Goal: Task Accomplishment & Management: Complete application form

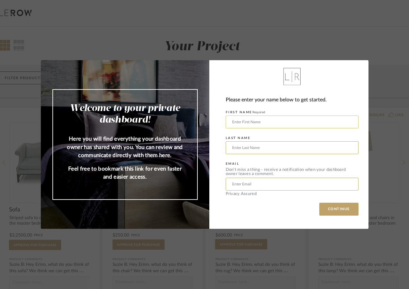
click at [235, 121] on input "text" at bounding box center [292, 121] width 133 height 13
type input "[PERSON_NAME]"
click at [230, 147] on input "text" at bounding box center [292, 147] width 133 height 13
type input "[PERSON_NAME]"
type input "[EMAIL_ADDRESS][DOMAIN_NAME]"
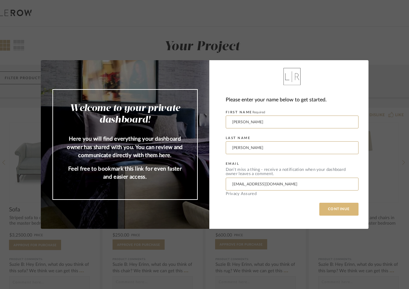
click at [340, 212] on button "CONTINUE" at bounding box center [338, 209] width 39 height 13
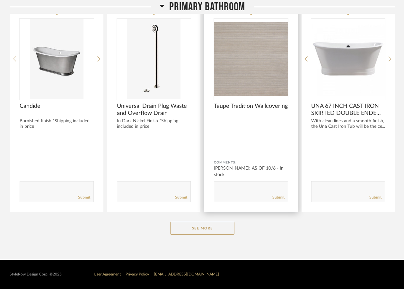
scroll to position [877, 0]
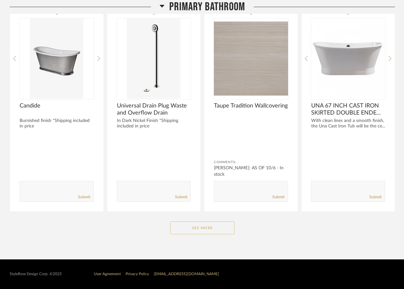
click at [207, 225] on button "See More" at bounding box center [202, 227] width 64 height 13
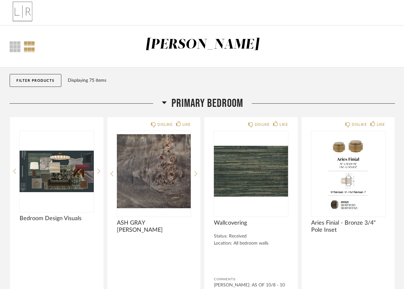
scroll to position [0, 0]
